Goal: Information Seeking & Learning: Find specific fact

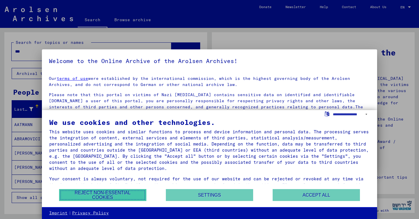
click at [124, 195] on button "Reject non-essential cookies" at bounding box center [102, 195] width 87 height 12
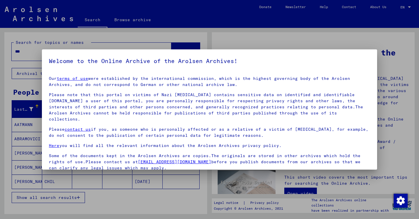
click at [196, 188] on div at bounding box center [209, 109] width 419 height 219
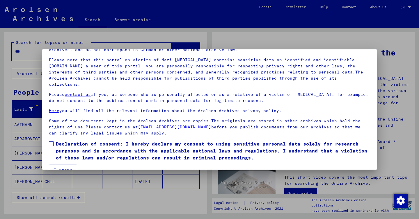
scroll to position [41, 0]
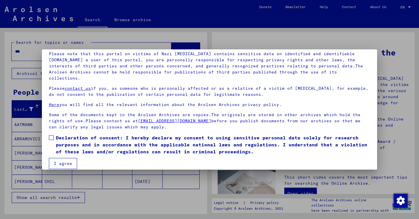
click at [48, 135] on mat-dialog-content "Our terms of use were established by the international commission, which is the…" at bounding box center [209, 100] width 335 height 139
click at [52, 127] on mat-dialog-content "Our terms of use were established by the international commission, which is the…" at bounding box center [209, 100] width 335 height 139
click at [51, 136] on span at bounding box center [51, 138] width 5 height 5
click at [59, 158] on button "I agree" at bounding box center [63, 163] width 28 height 11
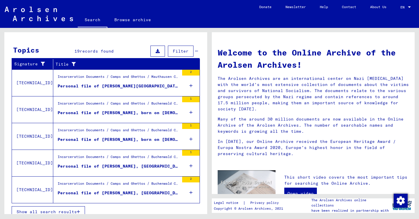
scroll to position [187, 0]
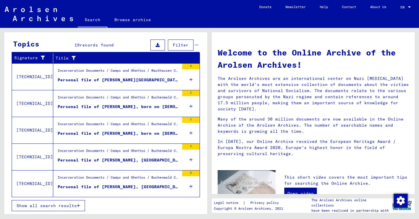
click at [191, 76] on icon at bounding box center [190, 80] width 3 height 20
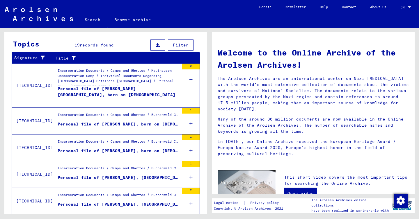
click at [133, 79] on div "Incarceration Documents / Camps and Ghettos / Mauthausen Concentration Camp / I…" at bounding box center [119, 76] width 122 height 17
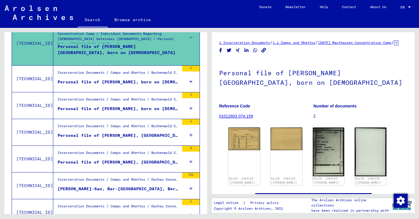
scroll to position [184, 0]
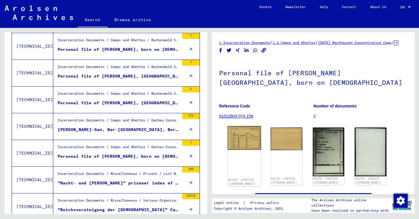
click at [246, 150] on img at bounding box center [243, 138] width 33 height 24
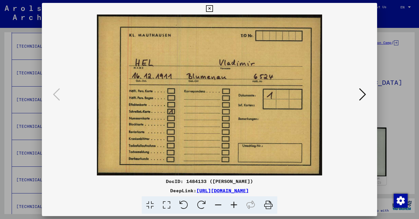
click at [362, 95] on icon at bounding box center [362, 95] width 7 height 14
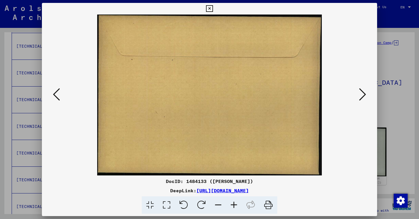
click at [362, 95] on icon at bounding box center [362, 95] width 7 height 14
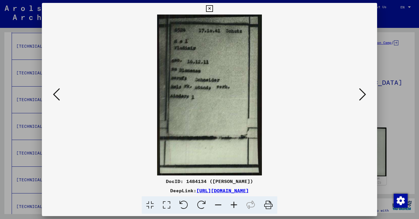
click at [362, 95] on icon at bounding box center [362, 95] width 7 height 14
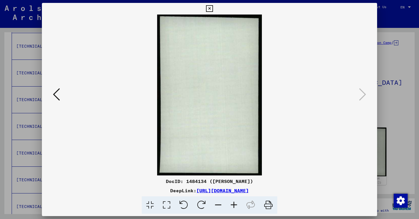
click at [395, 81] on div at bounding box center [209, 109] width 419 height 219
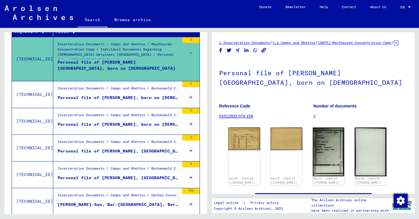
scroll to position [0, 0]
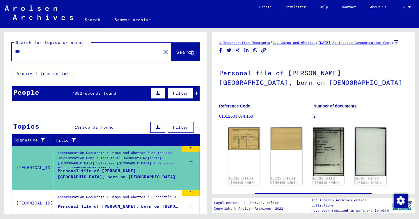
click at [78, 58] on div "***" at bounding box center [85, 51] width 146 height 13
click at [64, 51] on input "***" at bounding box center [86, 52] width 142 height 6
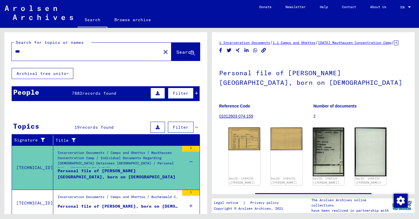
type input "***"
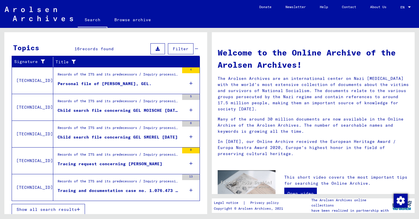
scroll to position [82, 0]
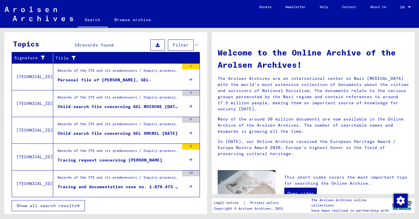
click at [63, 206] on span "Show all search results" at bounding box center [47, 205] width 60 height 5
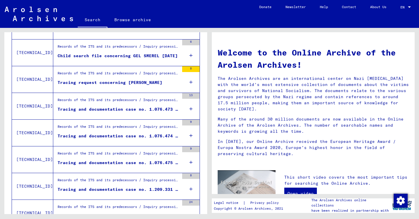
scroll to position [188, 0]
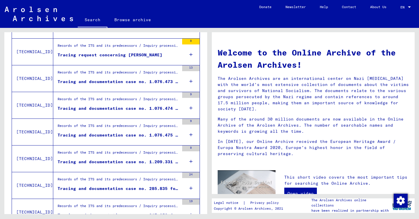
click at [110, 81] on div "Tracing and documentation case no. 1.076.473 for GEL, [PERSON_NAME] born [DEMOG…" at bounding box center [119, 82] width 122 height 6
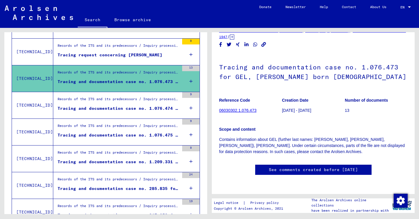
scroll to position [41, 0]
click at [117, 107] on div "Tracing and documentation case no. 1.076.474 for [PERSON_NAME][DEMOGRAPHIC_DATA…" at bounding box center [119, 109] width 122 height 6
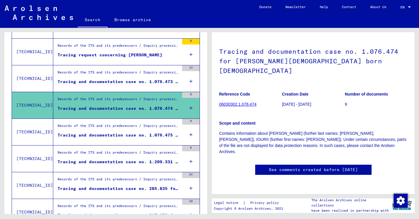
scroll to position [162, 0]
click at [158, 129] on div "Records of the ITS and its predecessors / Inquiry processing / ITS case files a…" at bounding box center [119, 127] width 122 height 8
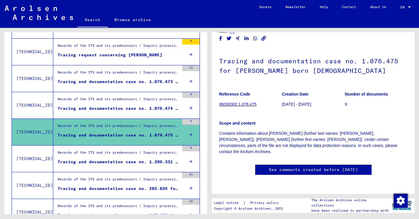
scroll to position [192, 0]
click at [116, 155] on div "Records of the ITS and its predecessors / Inquiry processing / ITS case files a…" at bounding box center [119, 154] width 122 height 8
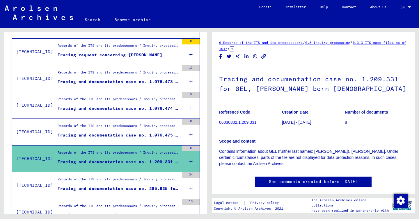
click at [109, 181] on div "Records of the ITS and its predecessors / Inquiry processing / ITS case files a…" at bounding box center [119, 181] width 122 height 8
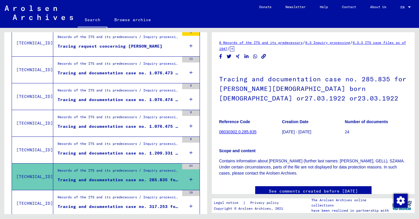
scroll to position [201, 0]
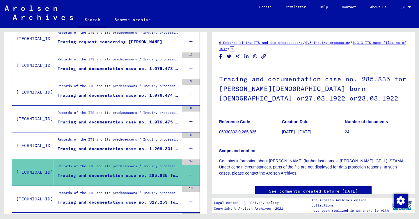
click at [108, 198] on div "Records of the ITS and its predecessors / Inquiry processing / ITS case files a…" at bounding box center [119, 195] width 122 height 8
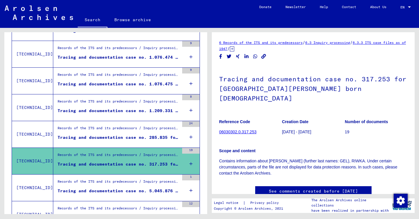
scroll to position [241, 0]
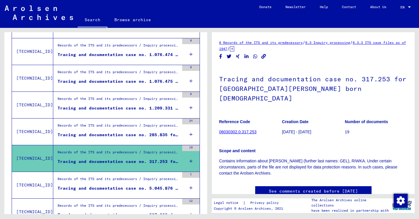
click at [110, 193] on figure "Tracing and documentation case no. 5.045.876 for [PERSON_NAME], [PERSON_NAME] b…" at bounding box center [119, 190] width 122 height 9
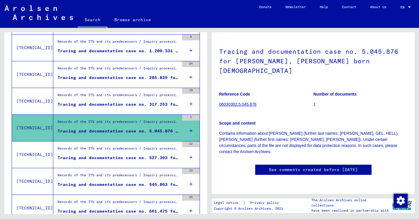
scroll to position [299, 0]
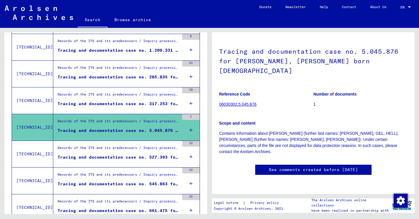
click at [113, 154] on div "Tracing and documentation case no. 527.393 for GAL, [PERSON_NAME] born [DEMOGRA…" at bounding box center [119, 157] width 122 height 6
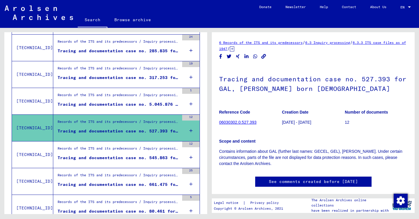
scroll to position [327, 0]
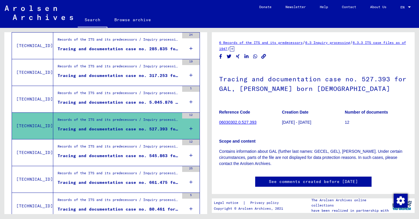
click at [120, 153] on div "Tracing and documentation case no. 545.863 for [PERSON_NAME] born [DEMOGRAPHIC_…" at bounding box center [119, 156] width 122 height 6
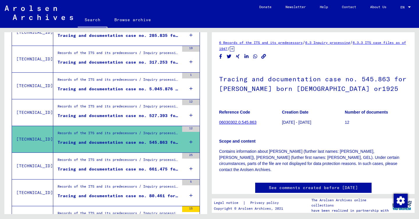
scroll to position [341, 0]
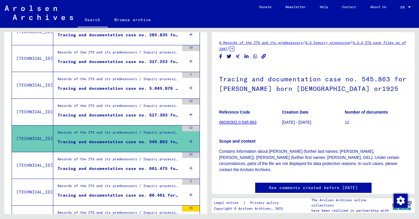
click at [119, 159] on div "Records of the ITS and its predecessors / Inquiry processing / ITS case files a…" at bounding box center [119, 161] width 122 height 8
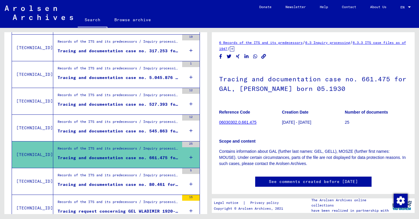
scroll to position [354, 0]
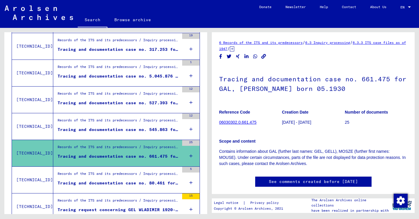
click at [119, 176] on div "Records of the ITS and its predecessors / Inquiry processing / ITS case files a…" at bounding box center [119, 175] width 122 height 8
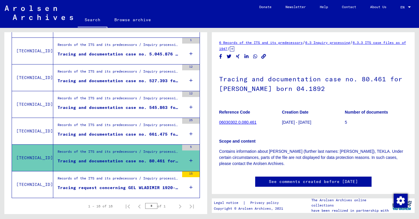
scroll to position [378, 0]
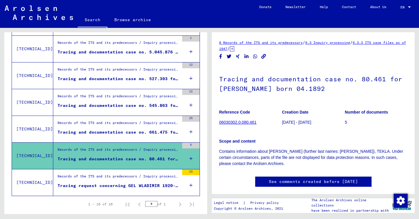
click at [119, 185] on div "Tracing request concerning GEL WLADIMIR 1920-00-00" at bounding box center [119, 186] width 122 height 6
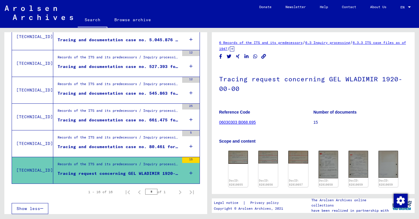
scroll to position [393, 0]
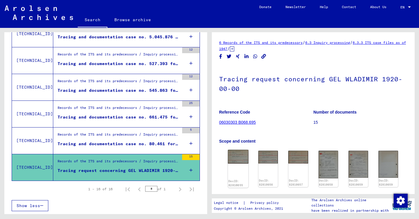
click at [236, 161] on img at bounding box center [238, 157] width 21 height 14
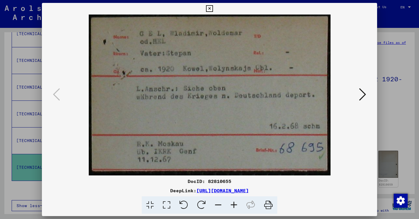
click at [364, 96] on icon at bounding box center [362, 95] width 7 height 14
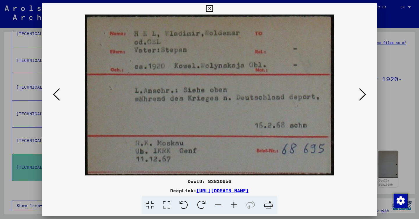
click at [364, 96] on icon at bounding box center [362, 95] width 7 height 14
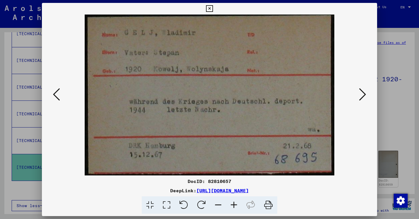
click at [364, 96] on icon at bounding box center [362, 95] width 7 height 14
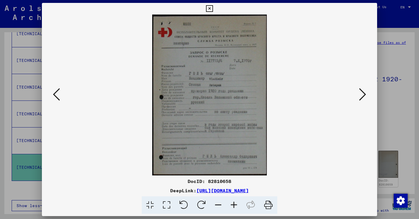
click at [383, 106] on div at bounding box center [209, 109] width 419 height 219
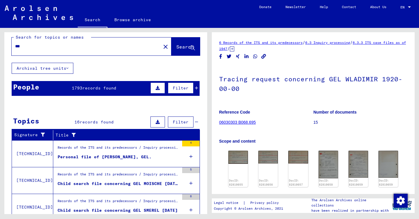
scroll to position [0, 0]
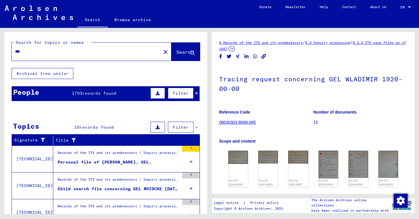
click at [110, 94] on span "records found" at bounding box center [99, 93] width 34 height 5
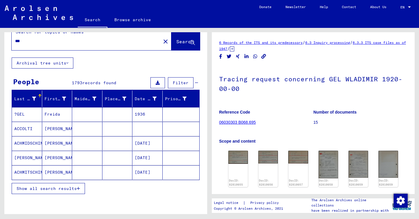
scroll to position [13, 0]
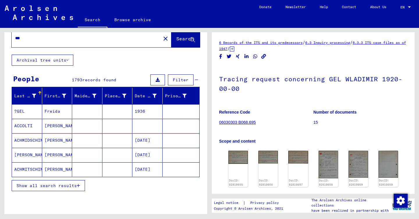
click at [77, 186] on icon "button" at bounding box center [78, 186] width 3 height 4
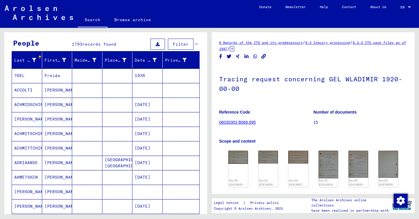
scroll to position [0, 0]
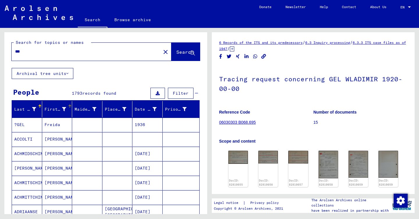
click at [65, 109] on icon at bounding box center [64, 109] width 4 height 4
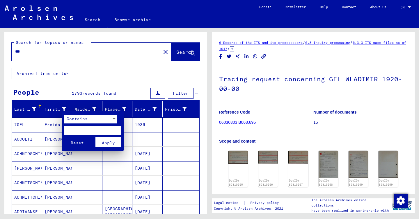
click at [80, 129] on input "text" at bounding box center [92, 130] width 57 height 9
click at [79, 119] on span "Contains" at bounding box center [77, 118] width 21 height 5
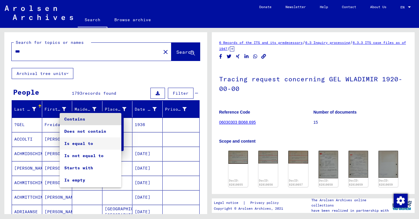
click at [90, 142] on span "Is equal to" at bounding box center [90, 144] width 52 height 12
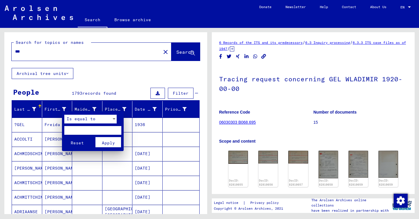
click at [88, 129] on input "text" at bounding box center [92, 130] width 57 height 9
type input "***"
click at [106, 143] on span "Apply" at bounding box center [108, 142] width 13 height 5
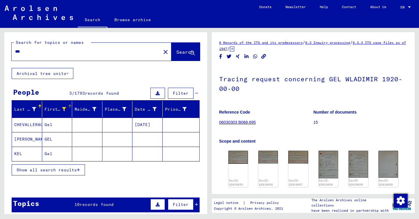
click at [33, 121] on mat-cell "CHEVALLERAUC" at bounding box center [27, 125] width 30 height 14
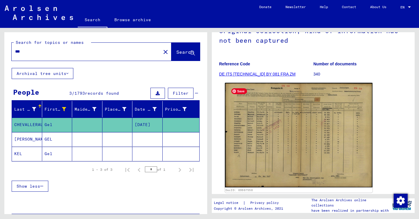
scroll to position [128, 0]
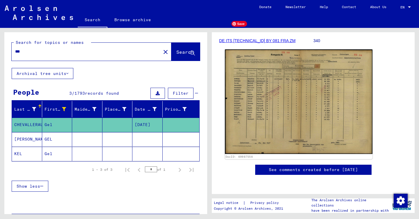
click at [272, 87] on img at bounding box center [298, 101] width 147 height 105
